Goal: Task Accomplishment & Management: Complete application form

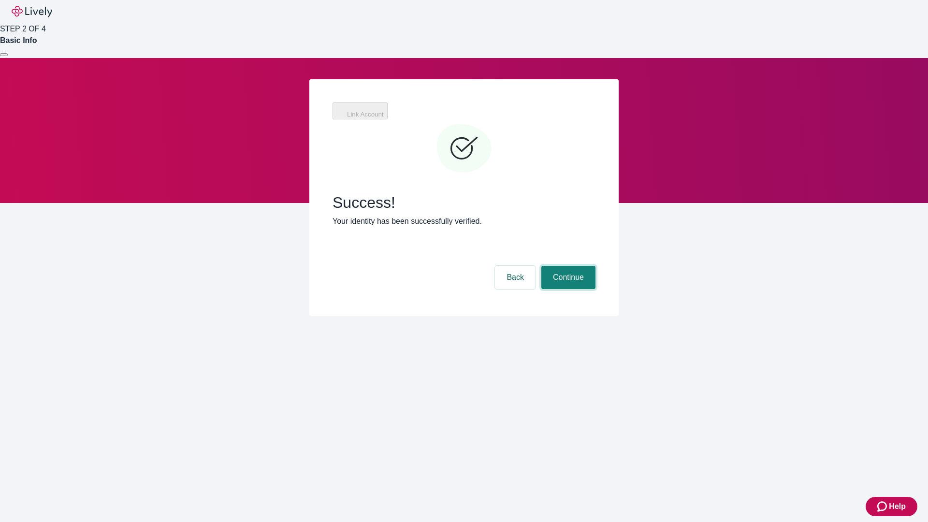
click at [567, 266] on button "Continue" at bounding box center [568, 277] width 54 height 23
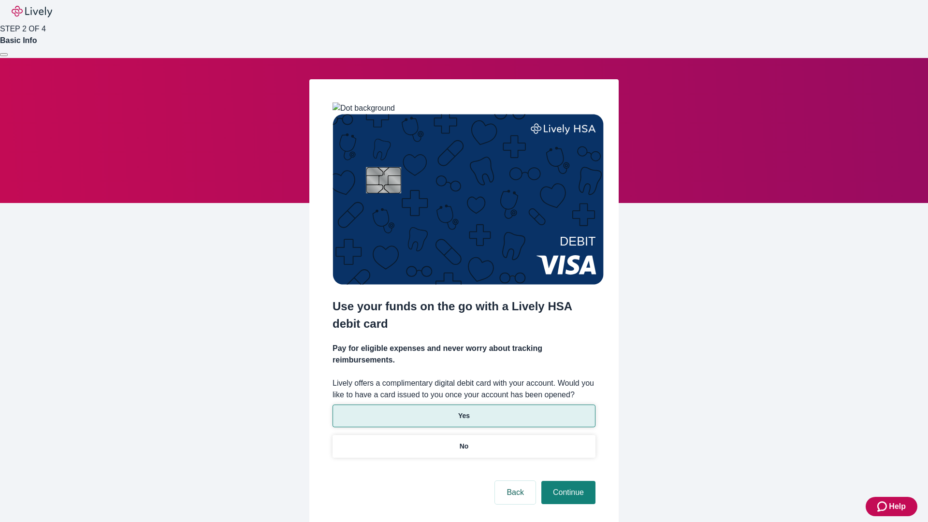
click at [464, 411] on p "Yes" at bounding box center [464, 416] width 12 height 10
click at [567, 481] on button "Continue" at bounding box center [568, 492] width 54 height 23
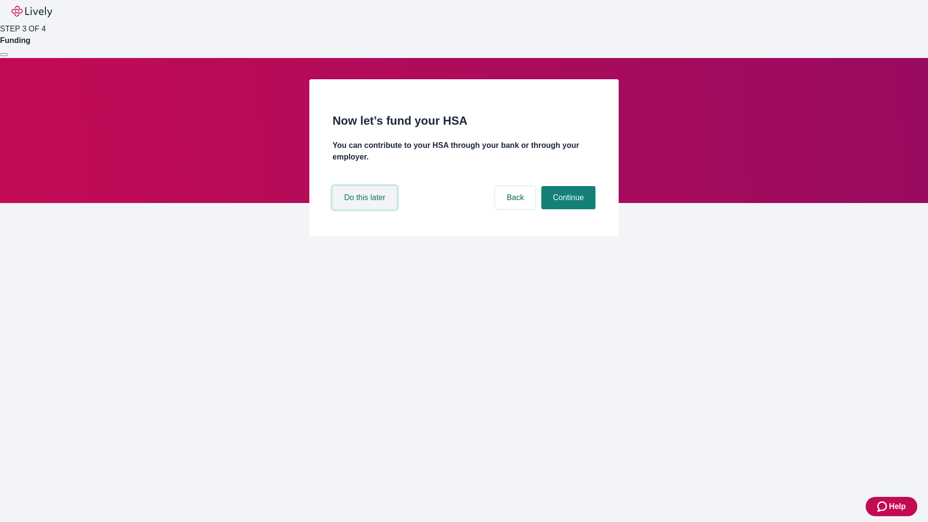
click at [366, 209] on button "Do this later" at bounding box center [365, 197] width 64 height 23
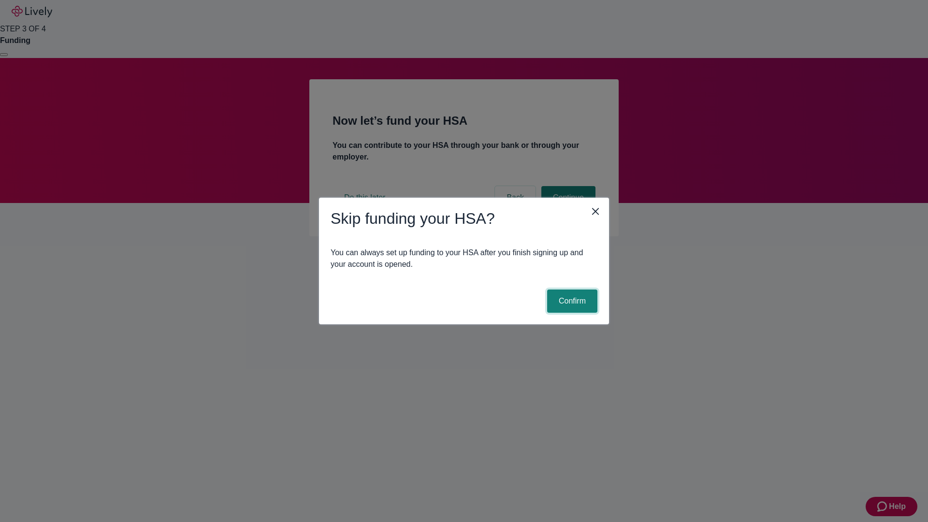
click at [571, 301] on button "Confirm" at bounding box center [572, 301] width 50 height 23
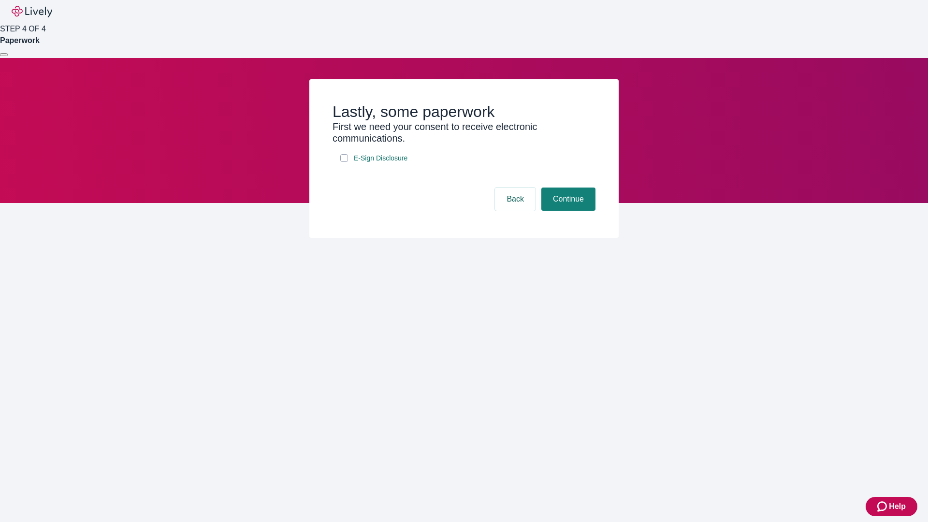
click at [344, 162] on input "E-Sign Disclosure" at bounding box center [344, 158] width 8 height 8
checkbox input "true"
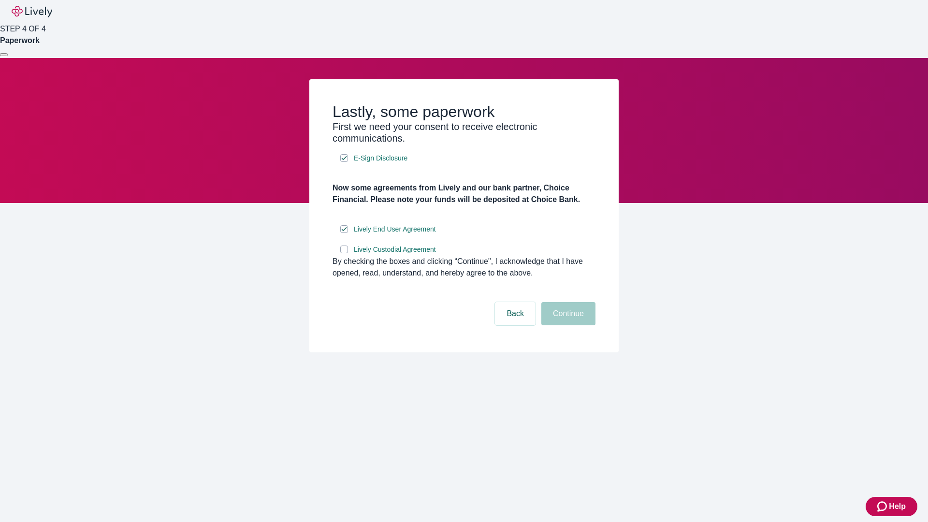
click at [344, 253] on input "Lively Custodial Agreement" at bounding box center [344, 250] width 8 height 8
checkbox input "true"
click at [567, 325] on button "Continue" at bounding box center [568, 313] width 54 height 23
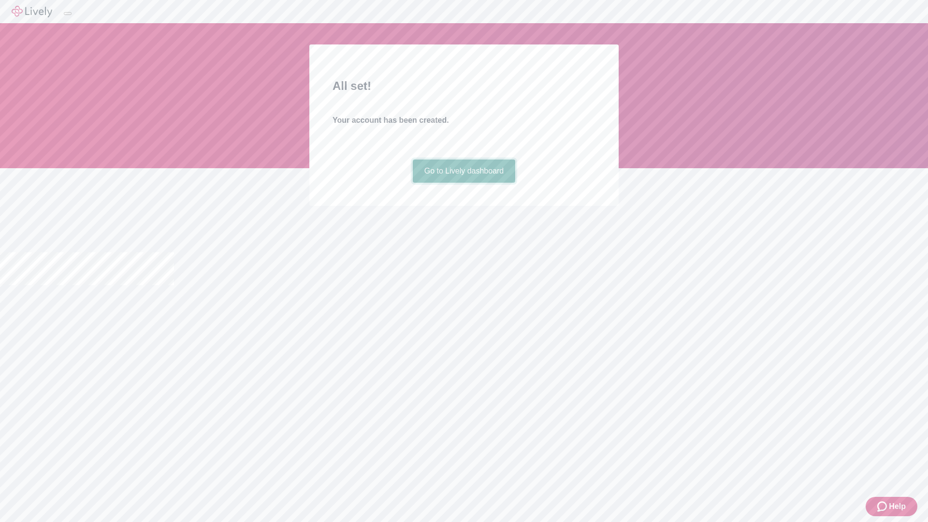
click at [464, 183] on link "Go to Lively dashboard" at bounding box center [464, 171] width 103 height 23
